Goal: Task Accomplishment & Management: Manage account settings

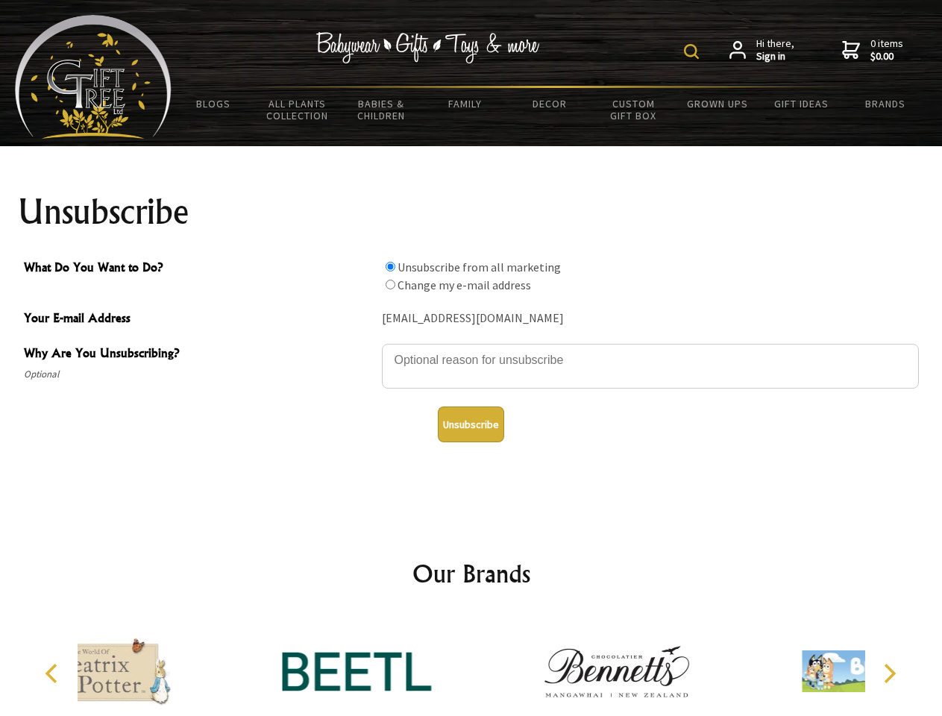
click at [693, 51] on img at bounding box center [691, 51] width 15 height 15
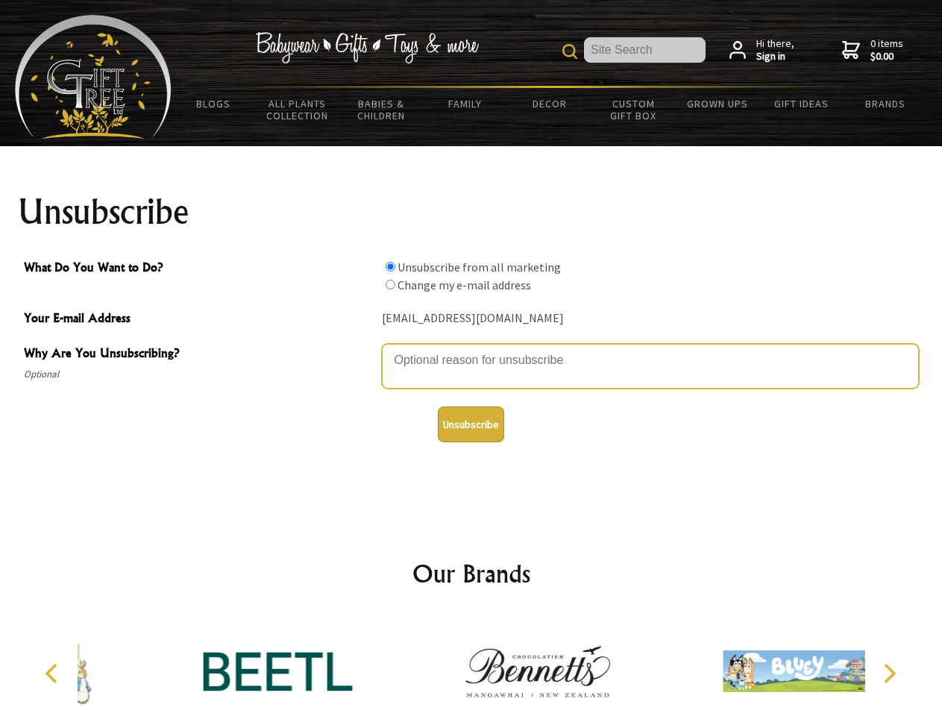
click at [471, 349] on textarea "Why Are You Unsubscribing?" at bounding box center [650, 366] width 537 height 45
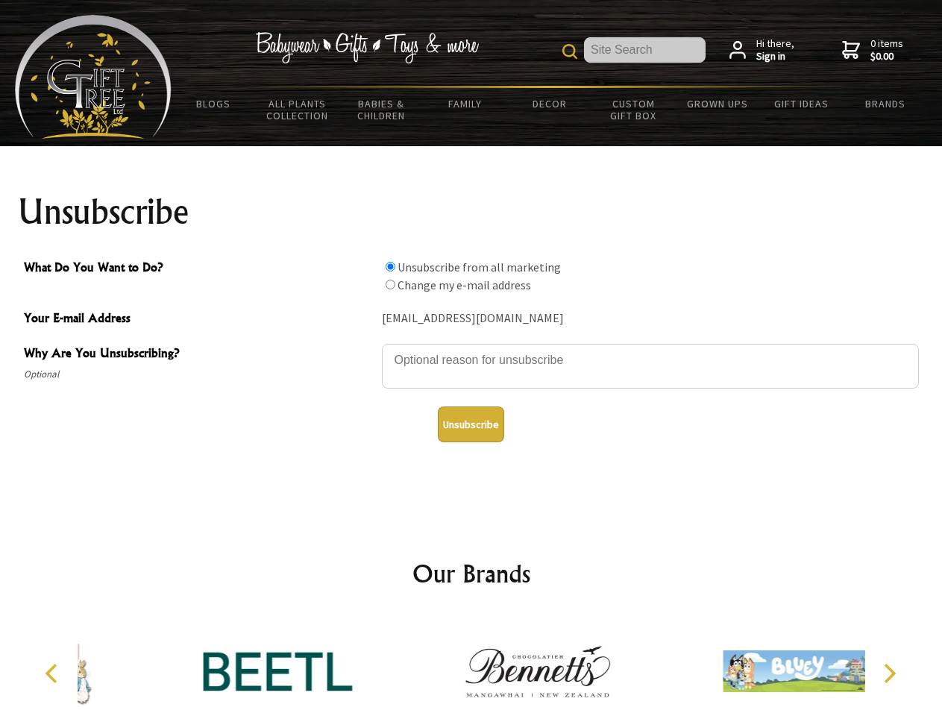
click at [390, 266] on input "What Do You Want to Do?" at bounding box center [390, 267] width 10 height 10
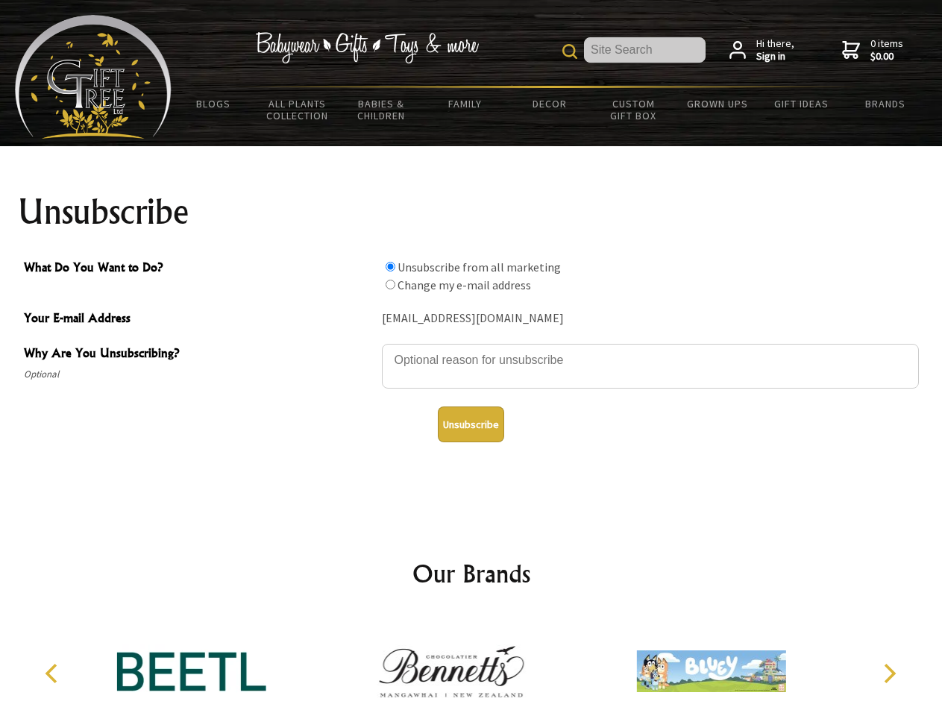
click at [390, 284] on input "What Do You Want to Do?" at bounding box center [390, 285] width 10 height 10
radio input "true"
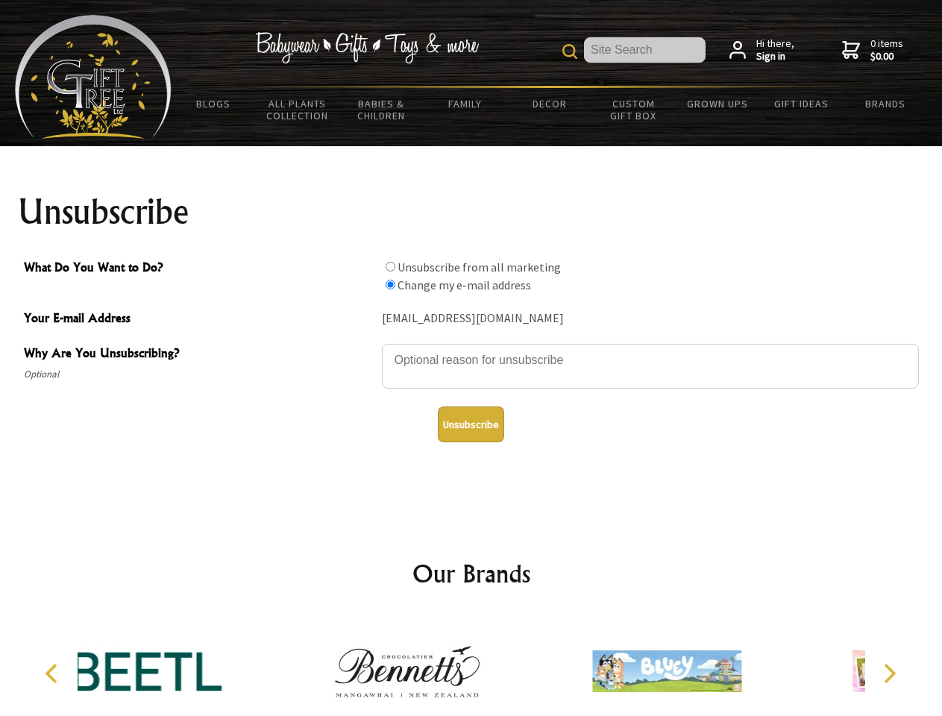
click at [470, 424] on button "Unsubscribe" at bounding box center [471, 424] width 66 height 36
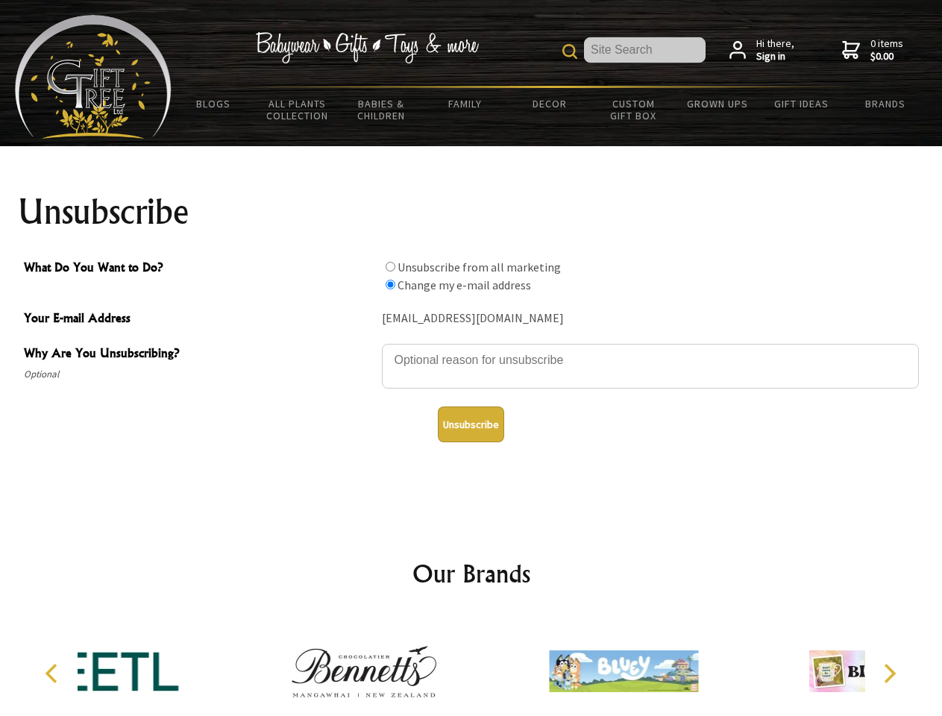
click at [494, 665] on div at bounding box center [623, 673] width 259 height 116
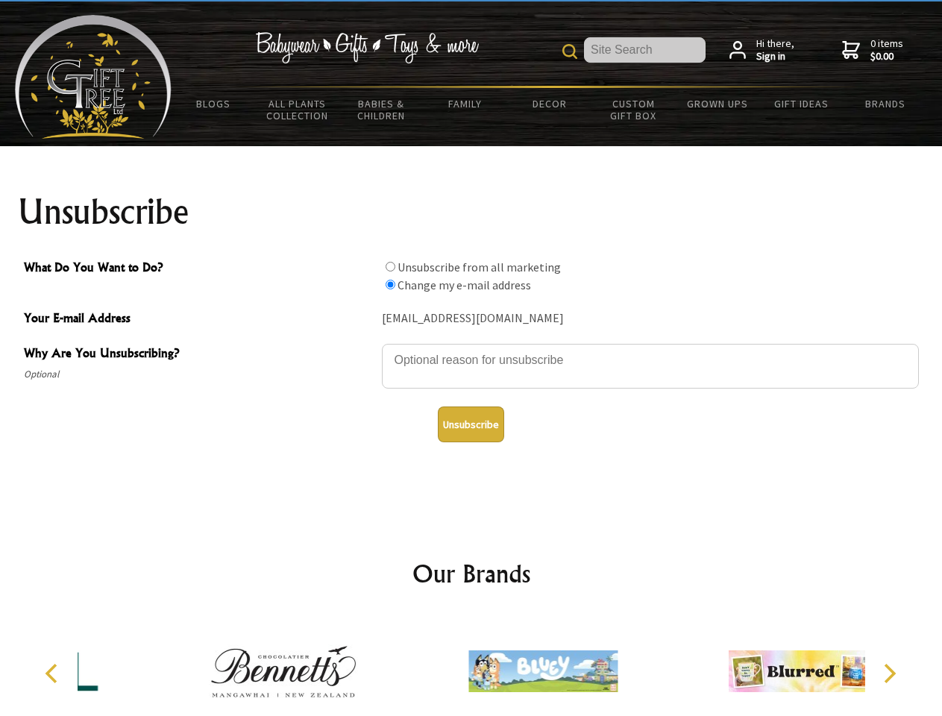
click at [54, 673] on icon "Previous" at bounding box center [52, 673] width 19 height 19
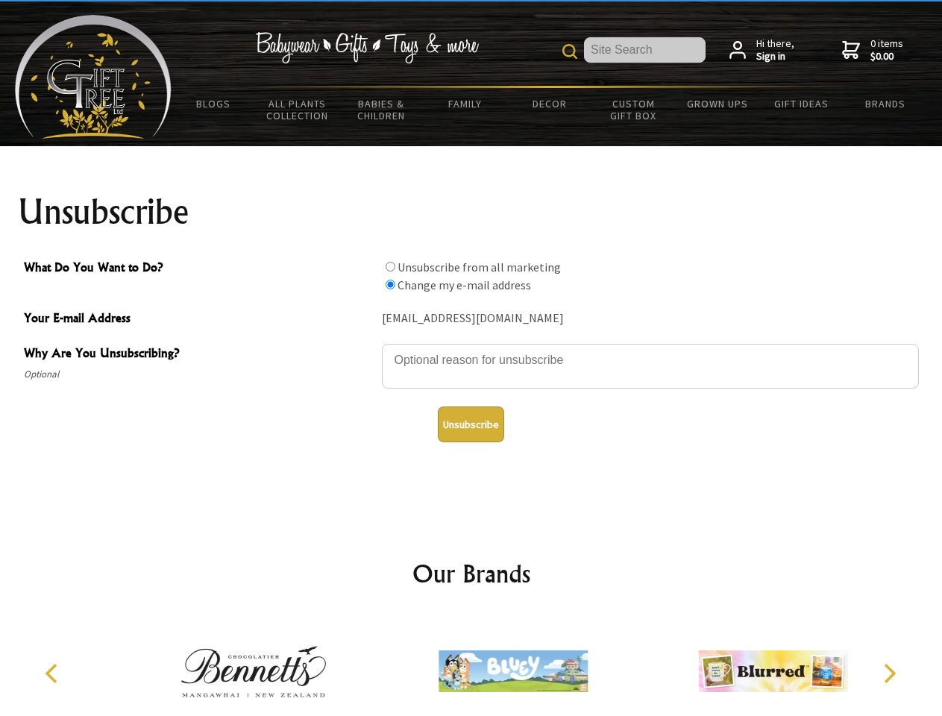
click at [889, 673] on icon "Next" at bounding box center [887, 673] width 19 height 19
